Goal: Transaction & Acquisition: Purchase product/service

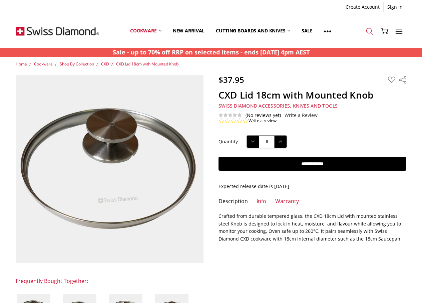
click at [370, 30] on icon at bounding box center [369, 31] width 7 height 7
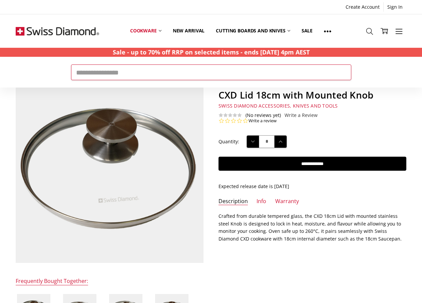
click at [124, 72] on input "Search" at bounding box center [211, 71] width 280 height 15
type input "**********"
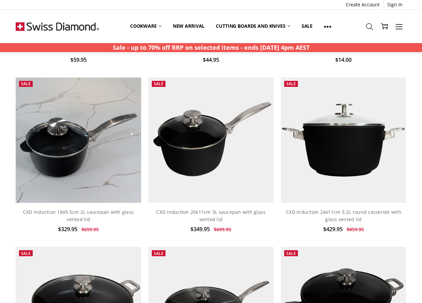
scroll to position [501, 0]
